Goal: Transaction & Acquisition: Purchase product/service

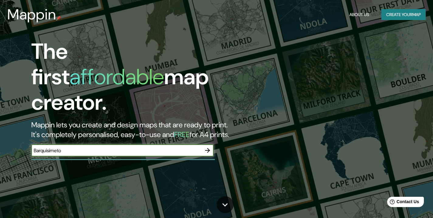
type input "Barquisimeto"
click at [209, 148] on icon "button" at bounding box center [207, 150] width 5 height 5
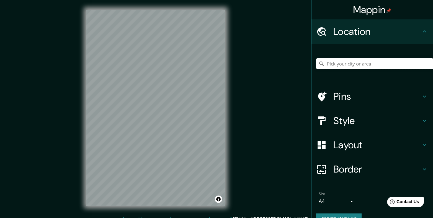
click at [342, 65] on input "Pick your city or area" at bounding box center [374, 63] width 117 height 11
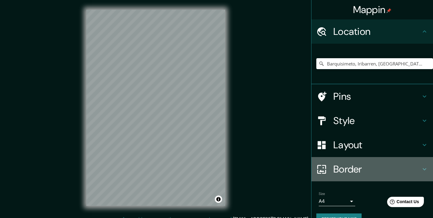
click at [370, 168] on h4 "Border" at bounding box center [376, 169] width 87 height 12
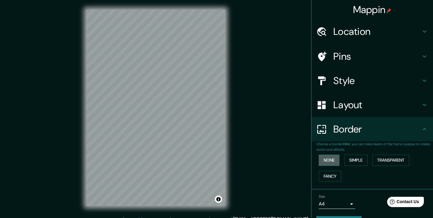
click at [328, 157] on button "None" at bounding box center [328, 160] width 21 height 11
click at [353, 159] on button "Simple" at bounding box center [355, 160] width 23 height 11
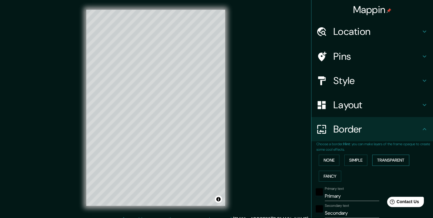
click at [385, 159] on button "Transparent" at bounding box center [390, 160] width 37 height 11
click at [329, 172] on button "Fancy" at bounding box center [329, 176] width 22 height 11
click at [326, 162] on button "None" at bounding box center [328, 160] width 21 height 11
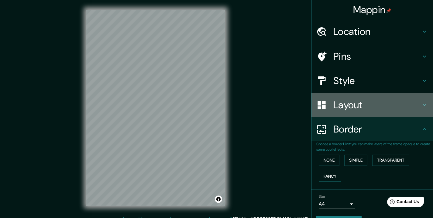
click at [352, 107] on h4 "Layout" at bounding box center [376, 105] width 87 height 12
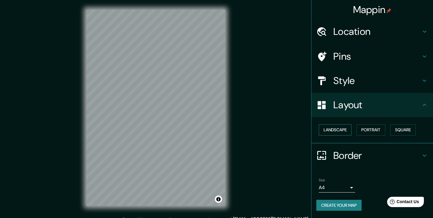
click at [334, 131] on button "Landscape" at bounding box center [334, 129] width 33 height 11
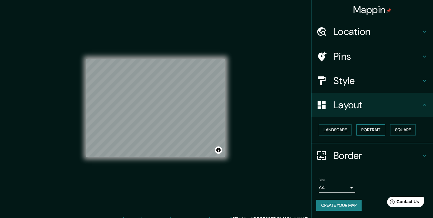
click at [363, 128] on button "Portrait" at bounding box center [370, 129] width 29 height 11
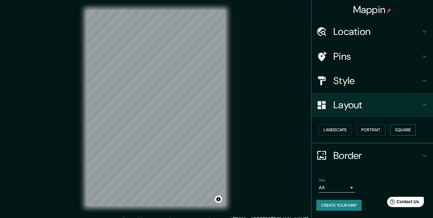
click at [394, 127] on button "Square" at bounding box center [403, 129] width 26 height 11
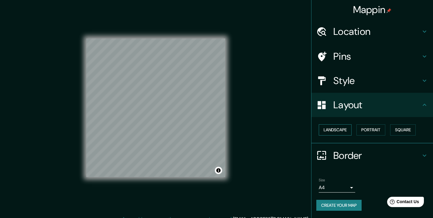
click at [331, 131] on button "Landscape" at bounding box center [334, 129] width 33 height 11
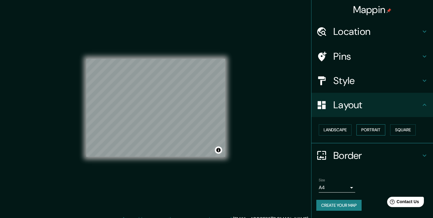
click at [356, 128] on button "Portrait" at bounding box center [370, 129] width 29 height 11
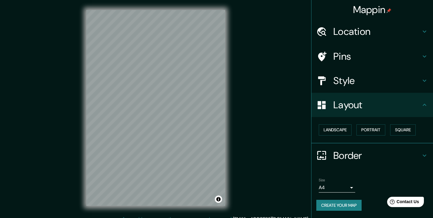
click at [354, 79] on h4 "Style" at bounding box center [376, 81] width 87 height 12
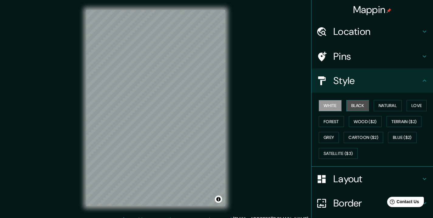
click at [351, 106] on button "Black" at bounding box center [357, 105] width 23 height 11
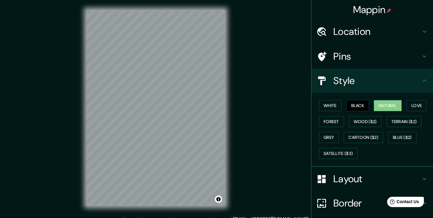
click at [380, 103] on button "Natural" at bounding box center [387, 105] width 28 height 11
click at [414, 104] on button "Love" at bounding box center [416, 105] width 20 height 11
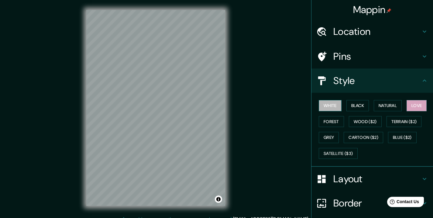
click at [329, 104] on button "White" at bounding box center [329, 105] width 23 height 11
click at [328, 120] on button "Forest" at bounding box center [330, 121] width 25 height 11
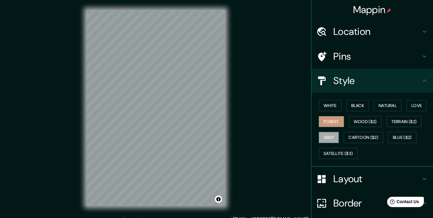
click at [326, 136] on button "Grey" at bounding box center [328, 137] width 20 height 11
click at [327, 103] on button "White" at bounding box center [329, 105] width 23 height 11
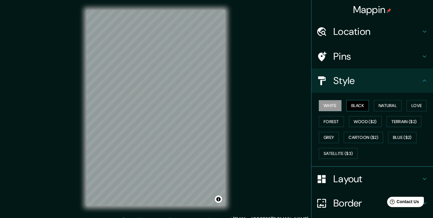
click at [351, 101] on button "Black" at bounding box center [357, 105] width 23 height 11
click at [323, 105] on button "White" at bounding box center [329, 105] width 23 height 11
click at [358, 52] on h4 "Pins" at bounding box center [376, 56] width 87 height 12
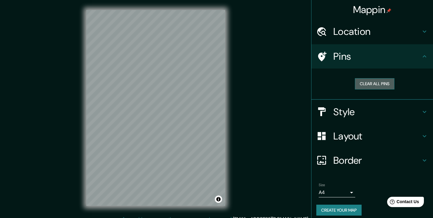
click at [368, 84] on button "Clear all pins" at bounding box center [374, 83] width 39 height 11
click at [374, 35] on h4 "Location" at bounding box center [376, 32] width 87 height 12
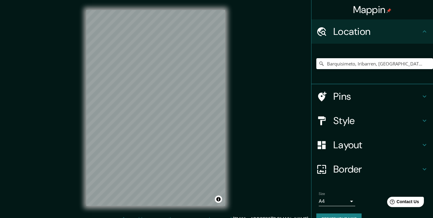
click at [374, 35] on h4 "Location" at bounding box center [376, 32] width 87 height 12
click at [326, 216] on button "Create your map" at bounding box center [338, 219] width 45 height 11
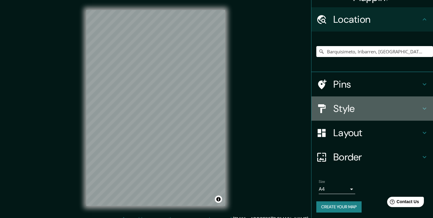
click at [344, 107] on h4 "Style" at bounding box center [376, 109] width 87 height 12
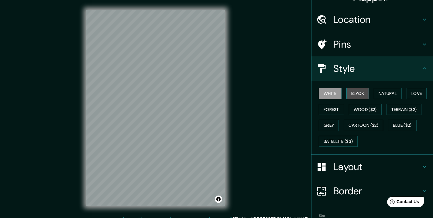
click at [355, 92] on button "Black" at bounding box center [357, 93] width 23 height 11
click at [247, 135] on div "Mappin Location [GEOGRAPHIC_DATA], [GEOGRAPHIC_DATA], [GEOGRAPHIC_DATA], [GEOGR…" at bounding box center [216, 113] width 433 height 226
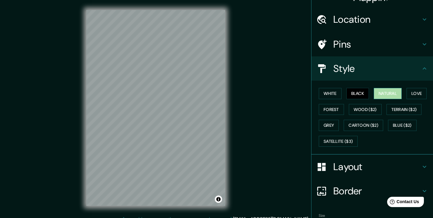
click at [388, 91] on button "Natural" at bounding box center [387, 93] width 28 height 11
click at [407, 91] on button "Love" at bounding box center [416, 93] width 20 height 11
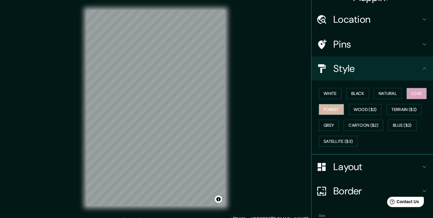
click at [326, 108] on button "Forest" at bounding box center [330, 109] width 25 height 11
click at [332, 95] on button "White" at bounding box center [329, 93] width 23 height 11
click at [247, 130] on div "Mappin Location [GEOGRAPHIC_DATA], [GEOGRAPHIC_DATA], [GEOGRAPHIC_DATA], [GEOGR…" at bounding box center [216, 113] width 433 height 226
click at [239, 143] on div "Mappin Location [GEOGRAPHIC_DATA], [GEOGRAPHIC_DATA], [GEOGRAPHIC_DATA], [GEOGR…" at bounding box center [216, 113] width 433 height 226
click at [372, 68] on h4 "Style" at bounding box center [376, 69] width 87 height 12
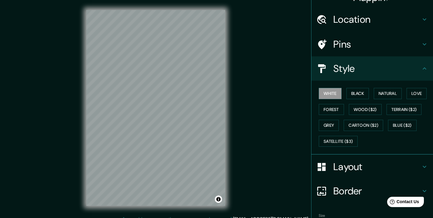
click at [422, 68] on icon at bounding box center [424, 68] width 7 height 7
click at [421, 69] on icon at bounding box center [424, 68] width 7 height 7
click at [372, 165] on h4 "Layout" at bounding box center [376, 167] width 87 height 12
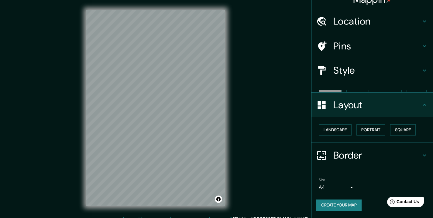
scroll to position [0, 0]
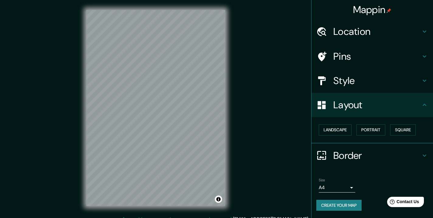
click at [371, 156] on h4 "Border" at bounding box center [376, 156] width 87 height 12
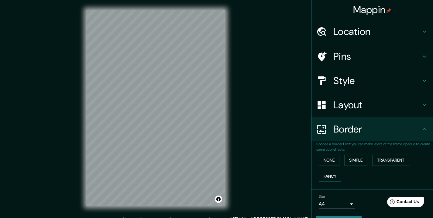
click at [422, 30] on icon at bounding box center [424, 31] width 7 height 7
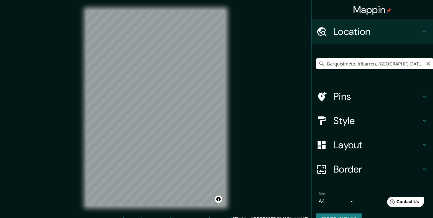
click at [377, 63] on input "Barquisimeto, Iribarren, [GEOGRAPHIC_DATA], [GEOGRAPHIC_DATA]" at bounding box center [374, 63] width 117 height 11
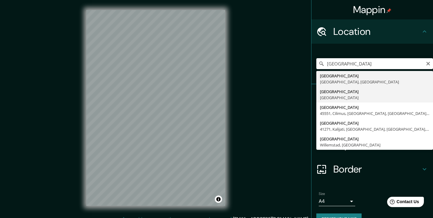
type input "[GEOGRAPHIC_DATA], [GEOGRAPHIC_DATA]"
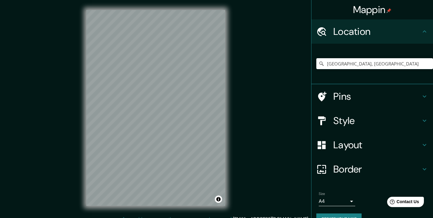
click at [421, 95] on icon at bounding box center [424, 96] width 7 height 7
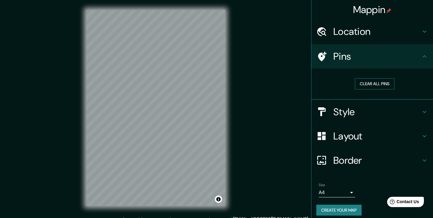
click at [380, 81] on button "Clear all pins" at bounding box center [374, 83] width 39 height 11
click at [421, 111] on icon at bounding box center [424, 111] width 7 height 7
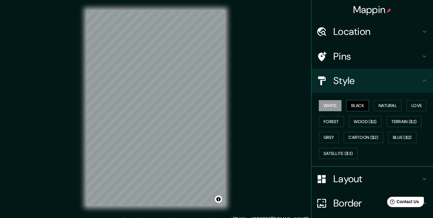
click at [357, 107] on button "Black" at bounding box center [357, 105] width 23 height 11
click at [323, 104] on button "White" at bounding box center [329, 105] width 23 height 11
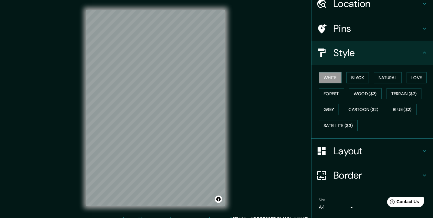
scroll to position [46, 0]
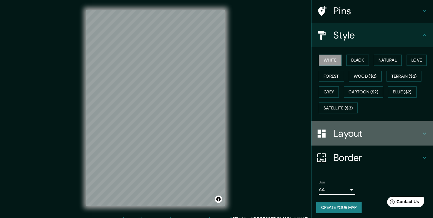
click at [421, 132] on icon at bounding box center [424, 133] width 7 height 7
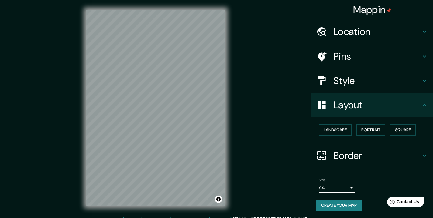
scroll to position [0, 0]
click at [370, 129] on button "Portrait" at bounding box center [370, 129] width 29 height 11
click at [340, 129] on button "Landscape" at bounding box center [334, 129] width 33 height 11
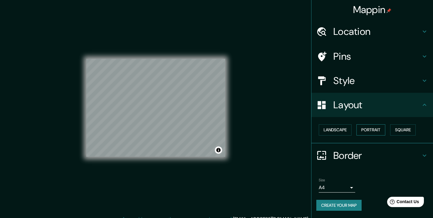
click at [363, 128] on button "Portrait" at bounding box center [370, 129] width 29 height 11
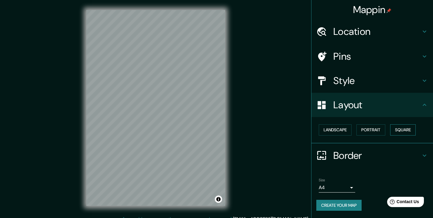
click at [403, 127] on button "Square" at bounding box center [403, 129] width 26 height 11
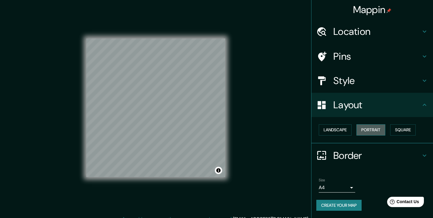
click at [381, 128] on button "Portrait" at bounding box center [370, 129] width 29 height 11
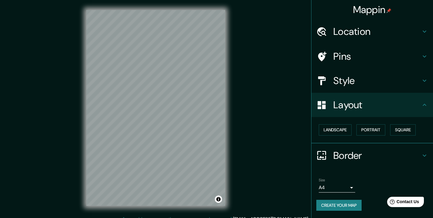
click at [406, 155] on h4 "Border" at bounding box center [376, 156] width 87 height 12
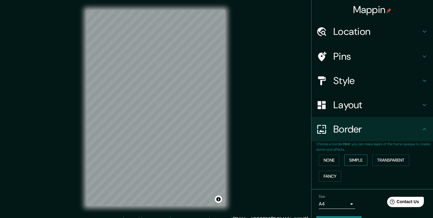
click at [347, 157] on button "Simple" at bounding box center [355, 160] width 23 height 11
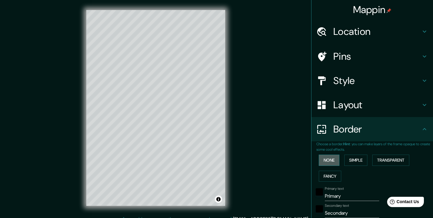
click at [327, 158] on button "None" at bounding box center [328, 160] width 21 height 11
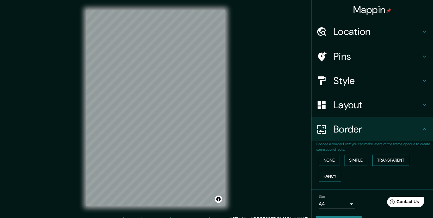
click at [389, 158] on button "Transparent" at bounding box center [390, 160] width 37 height 11
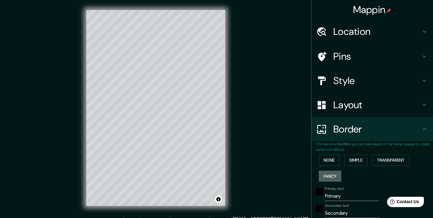
click at [327, 174] on button "Fancy" at bounding box center [329, 176] width 22 height 11
click at [327, 158] on button "None" at bounding box center [328, 160] width 21 height 11
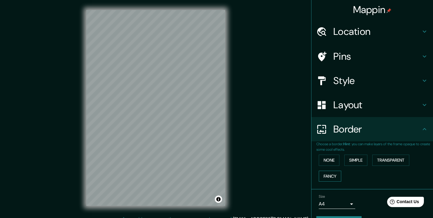
click at [328, 173] on button "Fancy" at bounding box center [329, 176] width 22 height 11
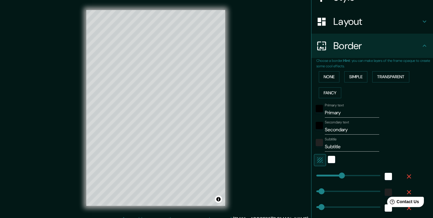
scroll to position [84, 0]
click at [328, 160] on div "white" at bounding box center [331, 158] width 7 height 7
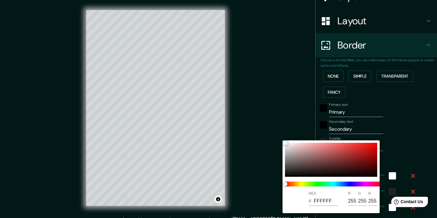
click at [368, 159] on div at bounding box center [331, 160] width 92 height 34
type input "183"
type input "37"
type input "18"
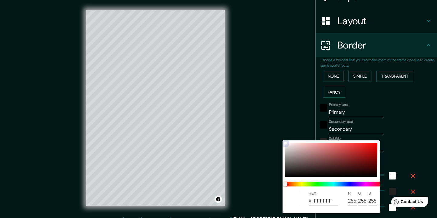
type input "830D0D"
type input "131"
type input "13"
click at [410, 173] on div at bounding box center [218, 109] width 437 height 218
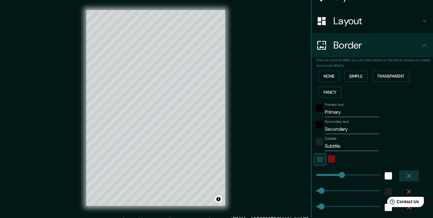
click at [406, 175] on icon "button" at bounding box center [408, 175] width 7 height 7
type input "37"
click at [406, 175] on icon "button" at bounding box center [408, 175] width 7 height 7
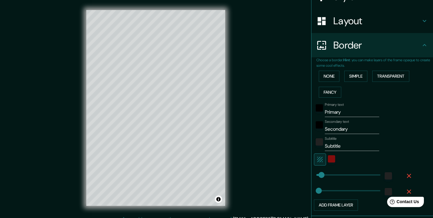
click at [406, 175] on icon "button" at bounding box center [408, 175] width 7 height 7
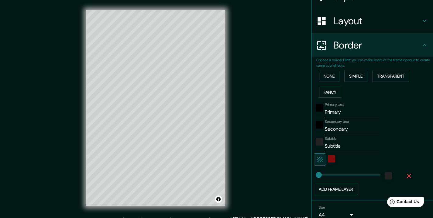
click at [406, 175] on icon "button" at bounding box center [408, 175] width 7 height 7
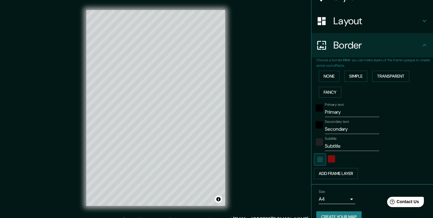
click at [406, 175] on div "Add frame layer" at bounding box center [364, 173] width 100 height 11
click at [328, 159] on div "color-830D0D" at bounding box center [331, 158] width 7 height 7
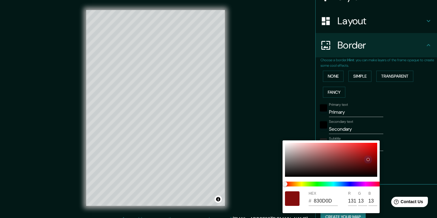
type input "F8EFEF"
type input "248"
type input "239"
drag, startPoint x: 289, startPoint y: 147, endPoint x: 269, endPoint y: 133, distance: 24.4
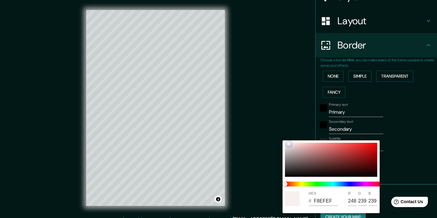
click at [269, 133] on div "HEX # F8EFEF R 248 G 239 B 239" at bounding box center [218, 109] width 437 height 218
click at [303, 100] on div at bounding box center [218, 109] width 437 height 218
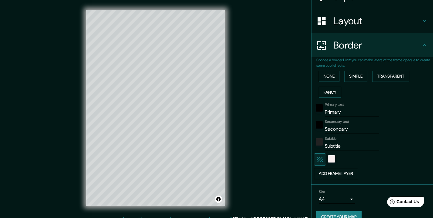
click at [327, 74] on button "None" at bounding box center [328, 76] width 21 height 11
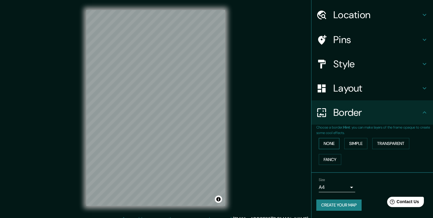
scroll to position [15, 0]
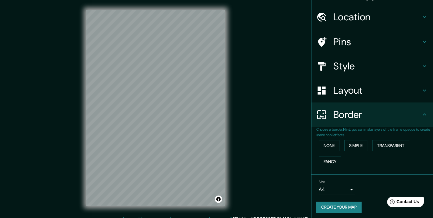
click at [360, 67] on h4 "Style" at bounding box center [376, 66] width 87 height 12
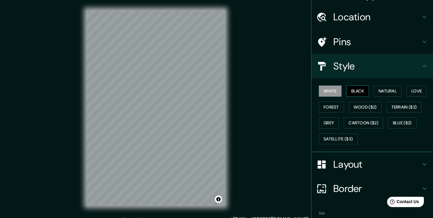
click at [348, 90] on button "Black" at bounding box center [357, 91] width 23 height 11
